Goal: Information Seeking & Learning: Learn about a topic

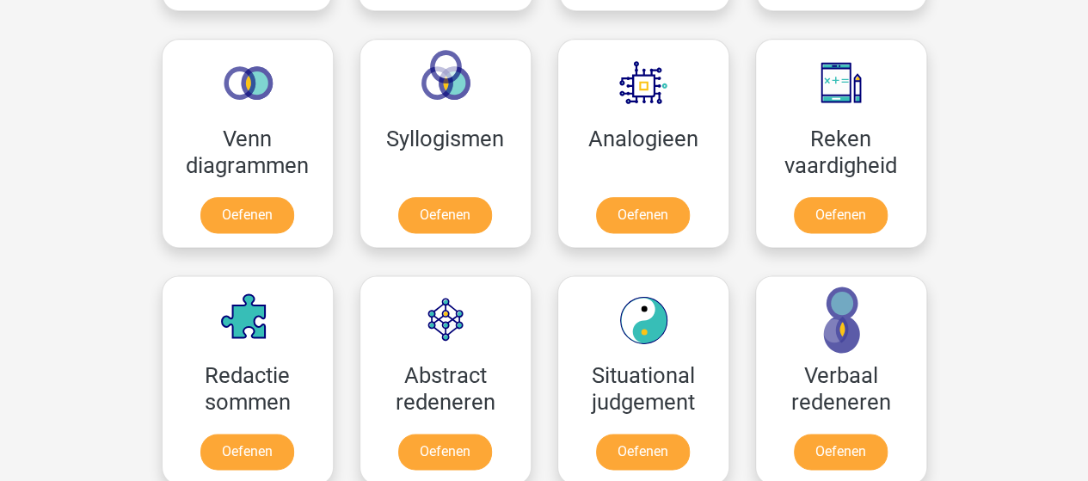
scroll to position [1237, 0]
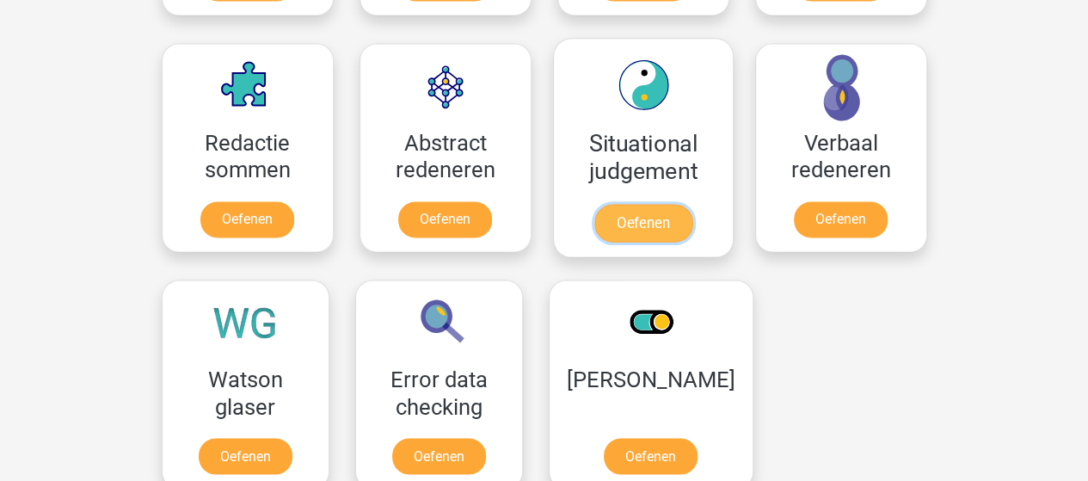
click at [637, 216] on link "Oefenen" at bounding box center [643, 223] width 98 height 38
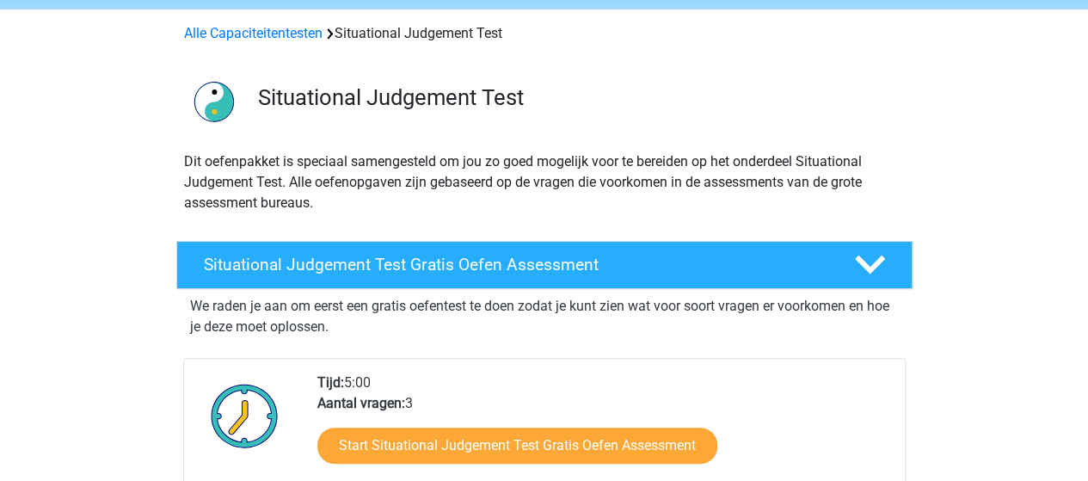
scroll to position [177, 0]
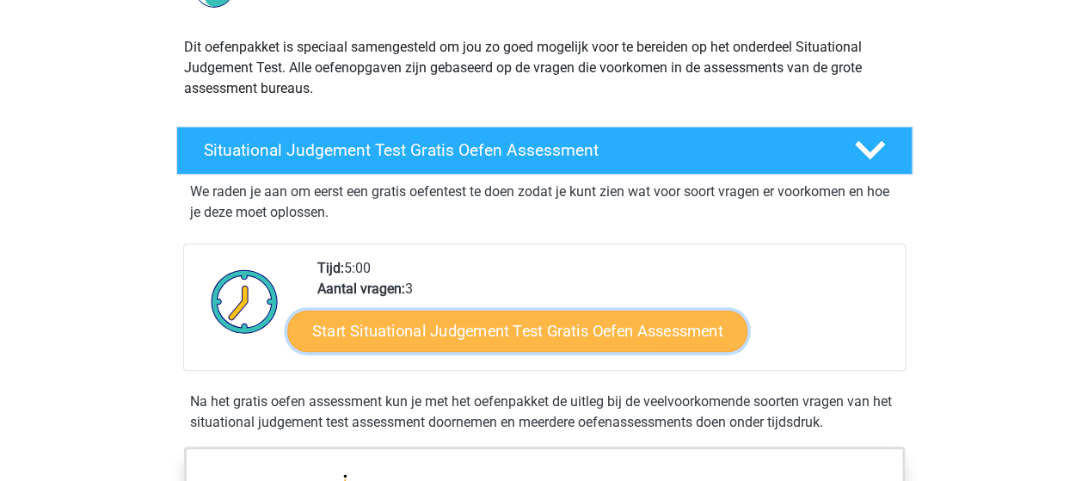
click at [551, 335] on link "Start Situational Judgement Test Gratis Oefen Assessment" at bounding box center [517, 331] width 460 height 41
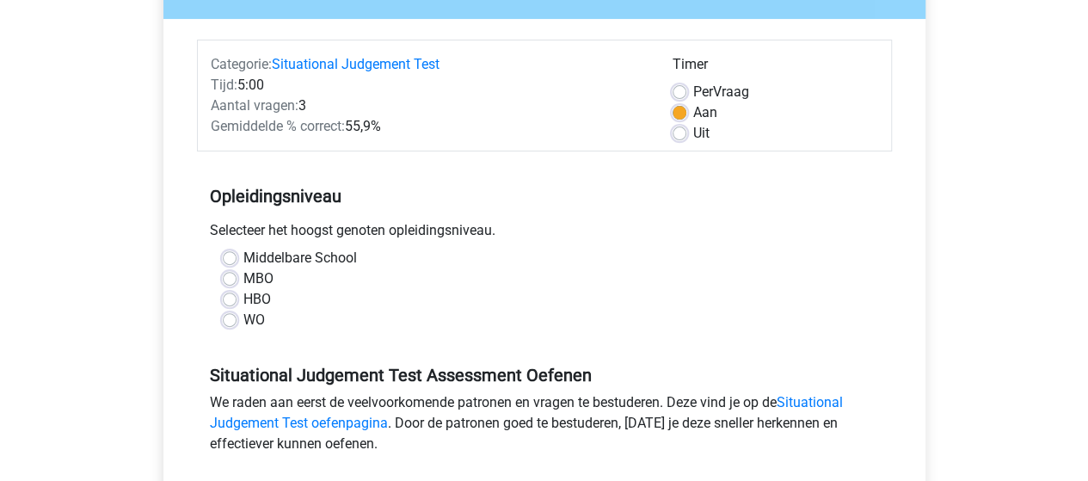
scroll to position [188, 0]
